Goal: Task Accomplishment & Management: Manage account settings

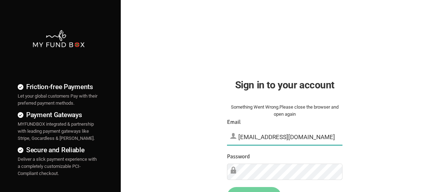
type input "[EMAIL_ADDRESS][DOMAIN_NAME]"
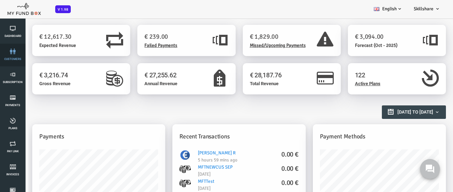
click at [13, 55] on link "customers" at bounding box center [12, 55] width 21 height 23
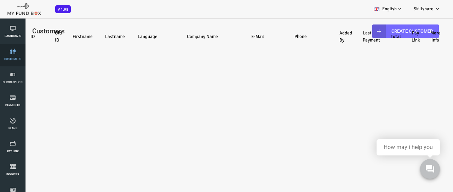
select select "100"
